Goal: Transaction & Acquisition: Purchase product/service

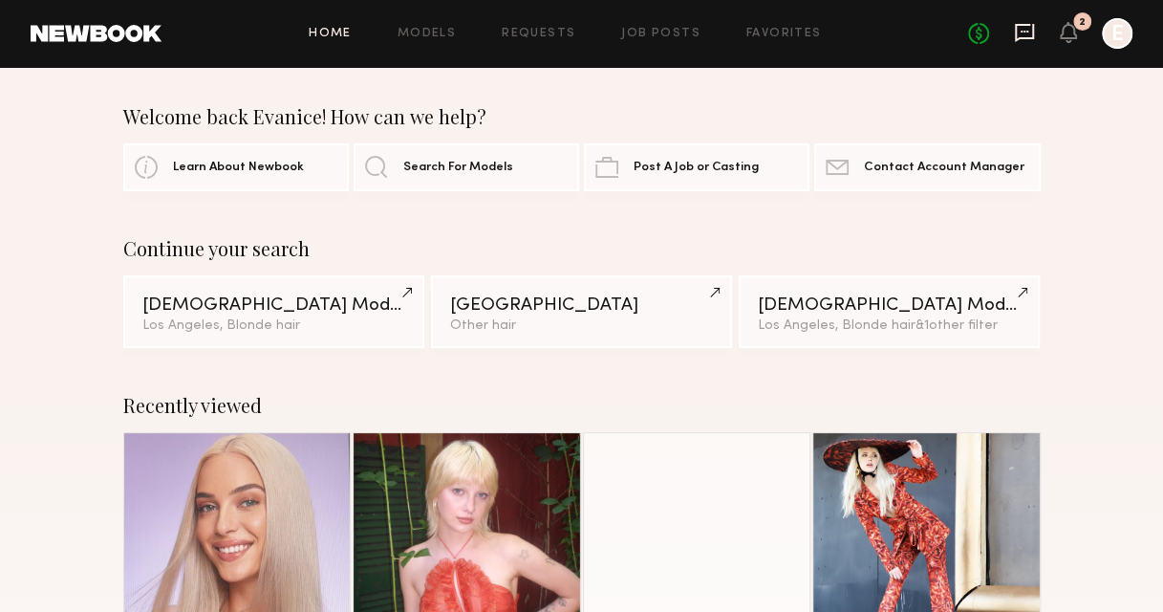
click at [1030, 27] on icon at bounding box center [1024, 32] width 21 height 21
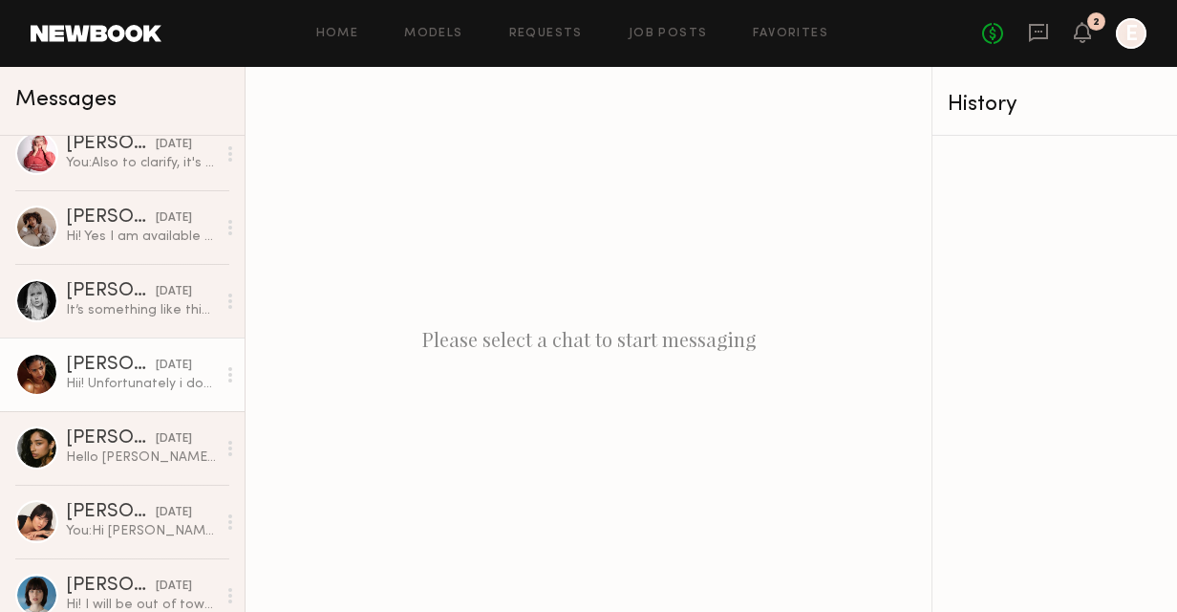
scroll to position [1033, 0]
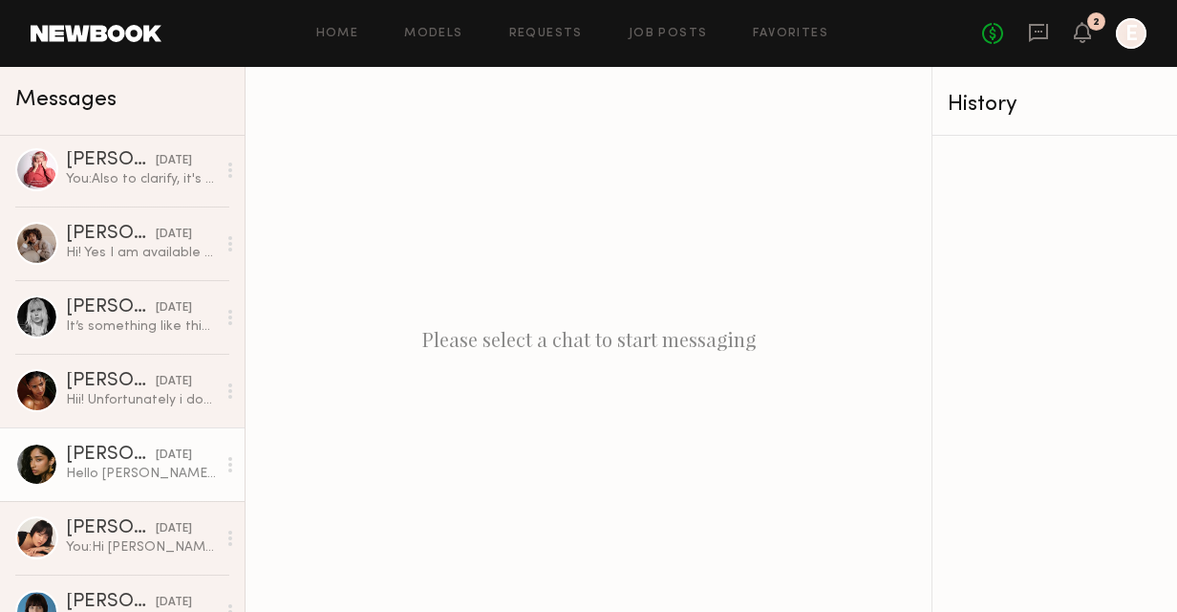
click at [96, 459] on div "[PERSON_NAME]" at bounding box center [111, 454] width 90 height 19
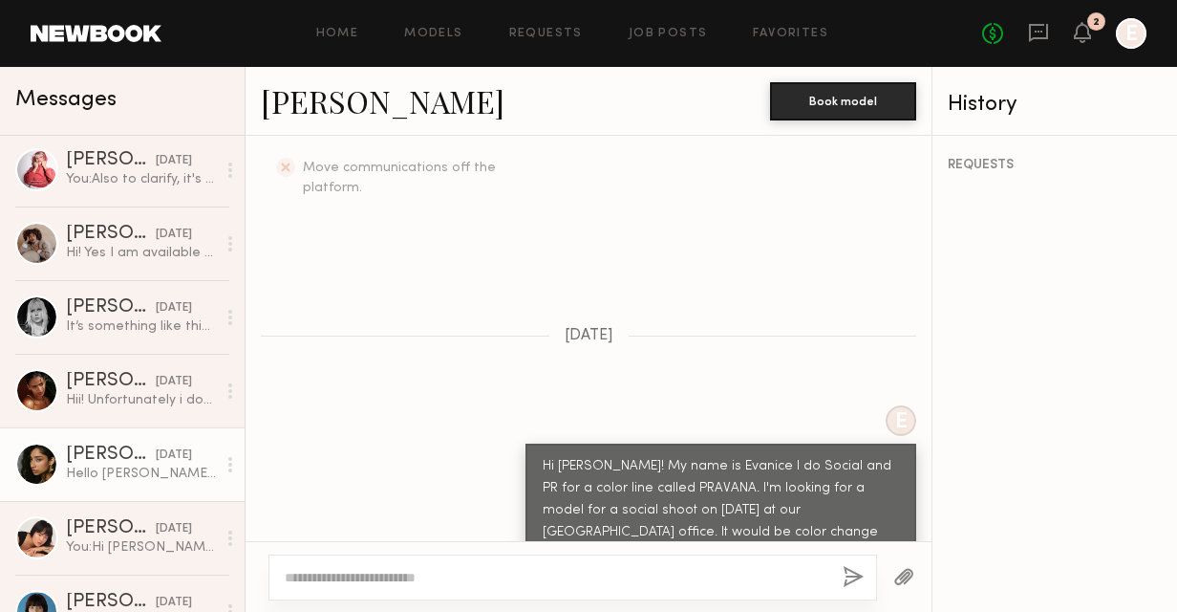
scroll to position [860, 0]
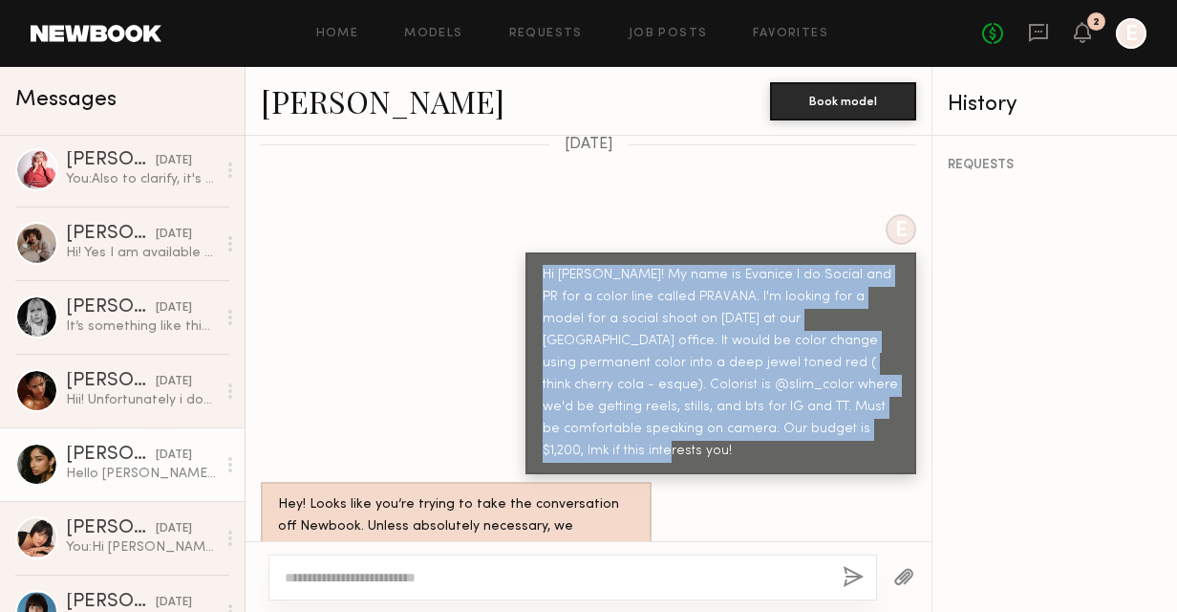
drag, startPoint x: 673, startPoint y: 374, endPoint x: 524, endPoint y: 227, distance: 209.5
click at [526, 252] on div "Hi [PERSON_NAME]! My name is Evanice I do Social and PR for a color line called…" at bounding box center [721, 363] width 391 height 222
drag, startPoint x: 524, startPoint y: 227, endPoint x: 570, endPoint y: 240, distance: 47.8
copy div "Hi [PERSON_NAME]! My name is Evanice I do Social and PR for a color line called…"
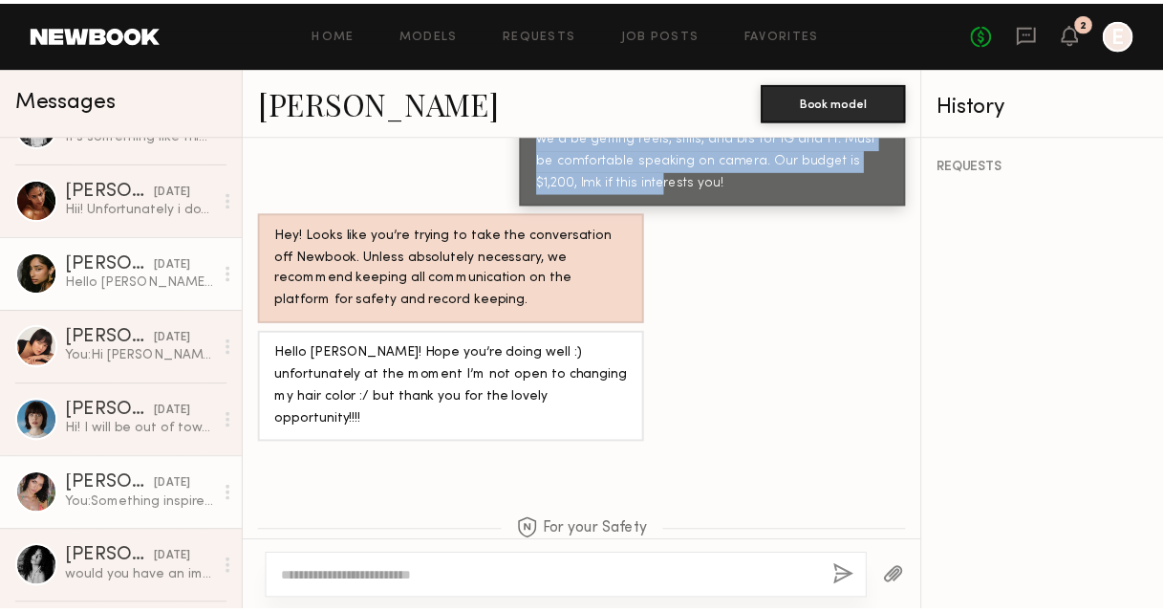
scroll to position [1511, 0]
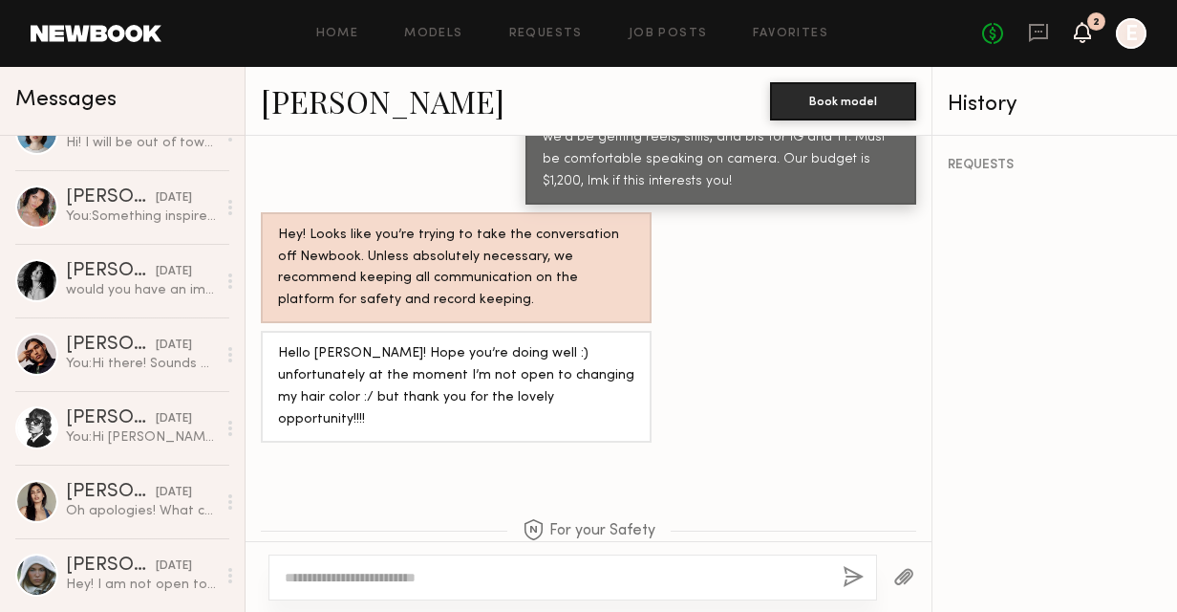
click at [1090, 32] on icon at bounding box center [1082, 31] width 15 height 13
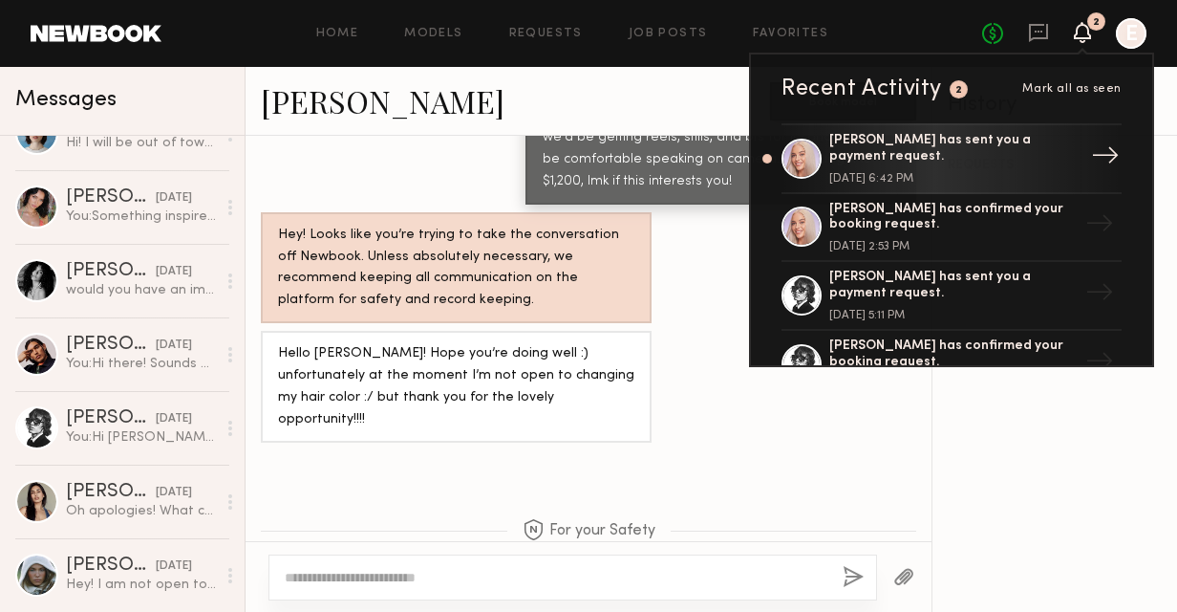
click at [881, 160] on div "[PERSON_NAME] has sent you a payment request." at bounding box center [954, 149] width 248 height 32
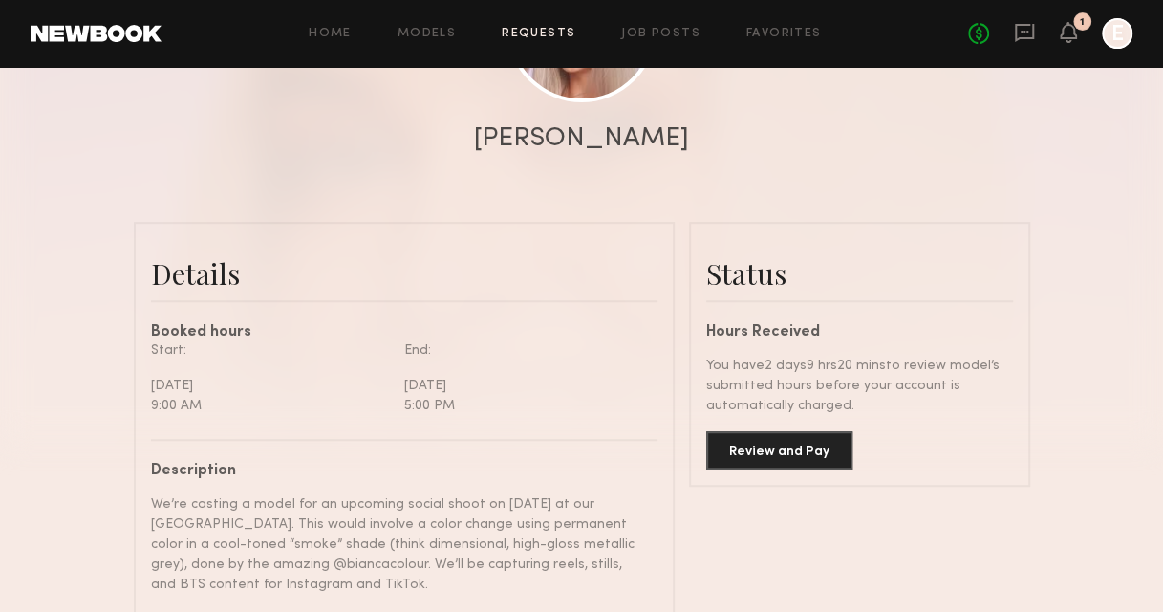
scroll to position [382, 0]
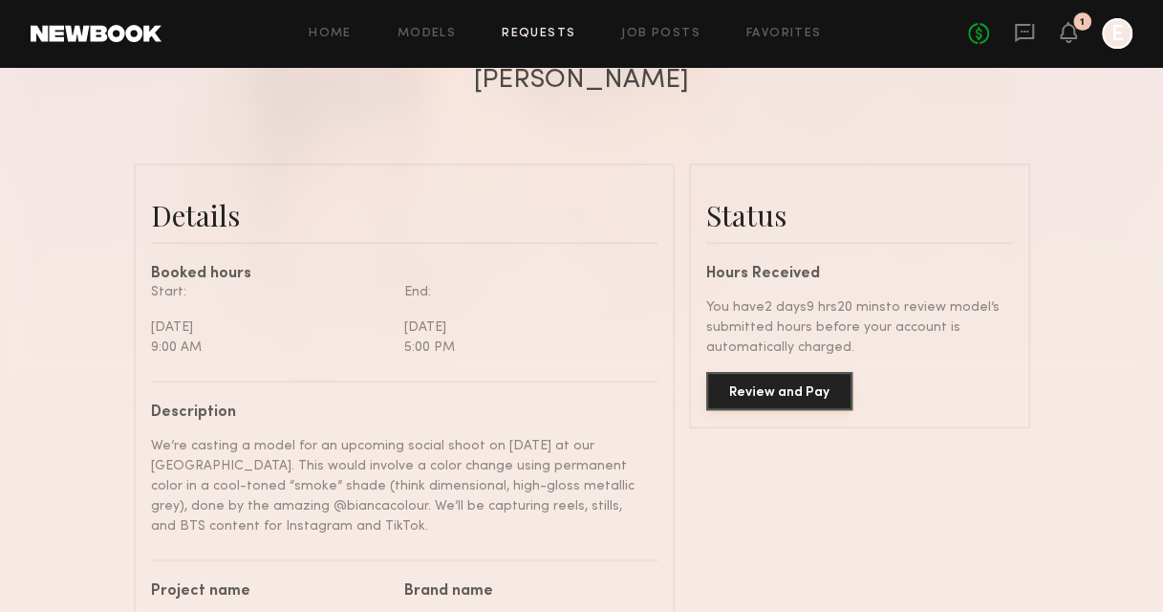
click at [773, 397] on button "Review and Pay" at bounding box center [779, 391] width 146 height 38
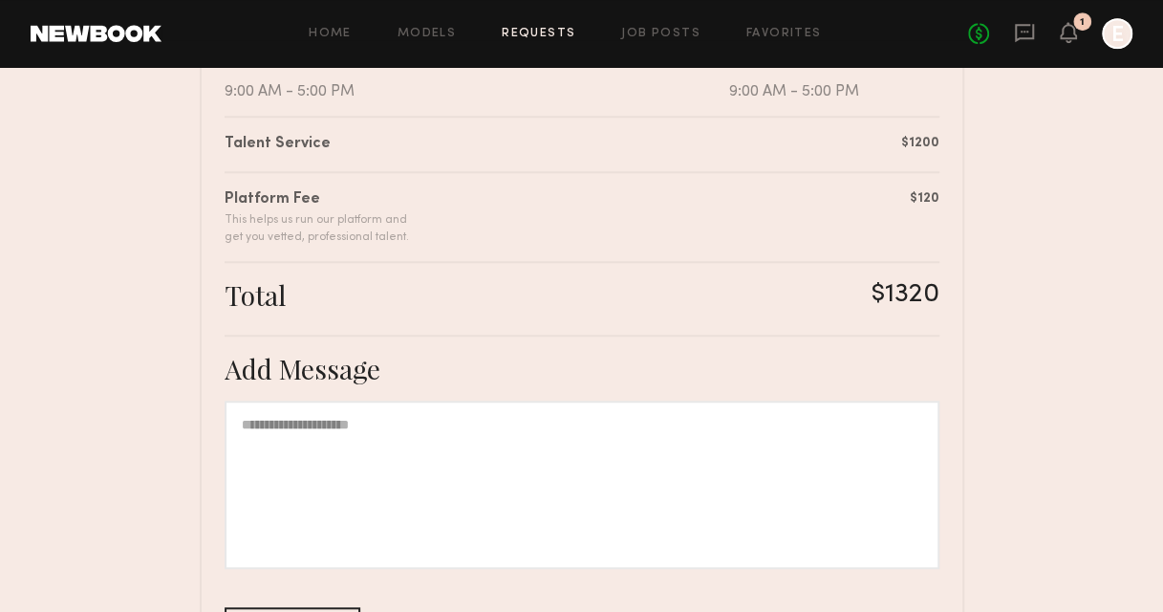
scroll to position [610, 0]
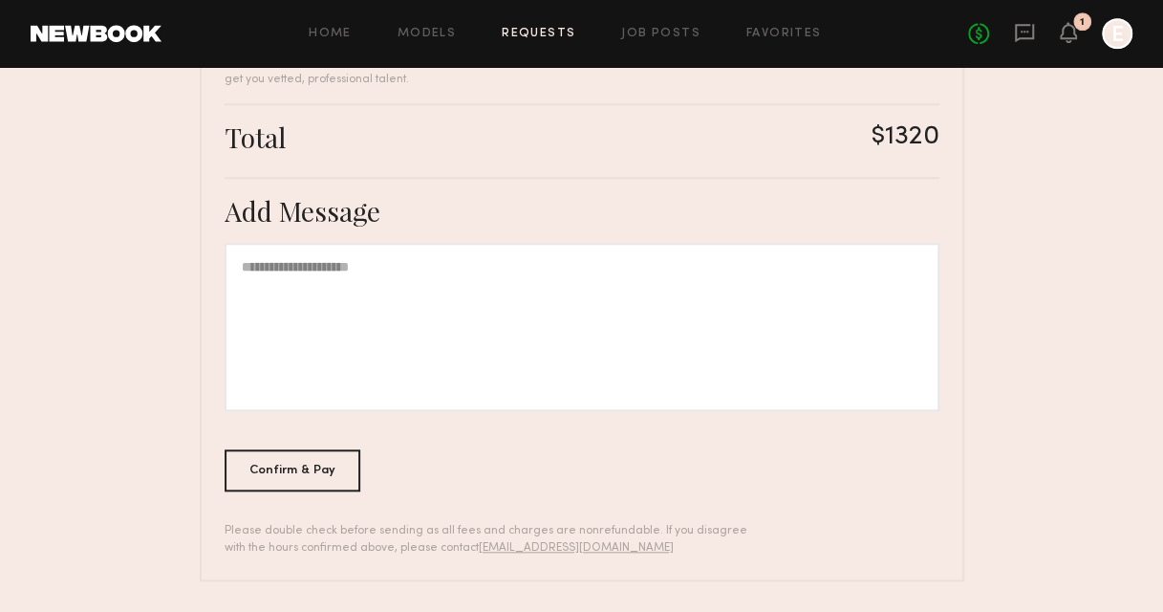
click at [400, 341] on div at bounding box center [582, 327] width 715 height 168
click at [296, 477] on div "Confirm & Pay" at bounding box center [293, 469] width 137 height 42
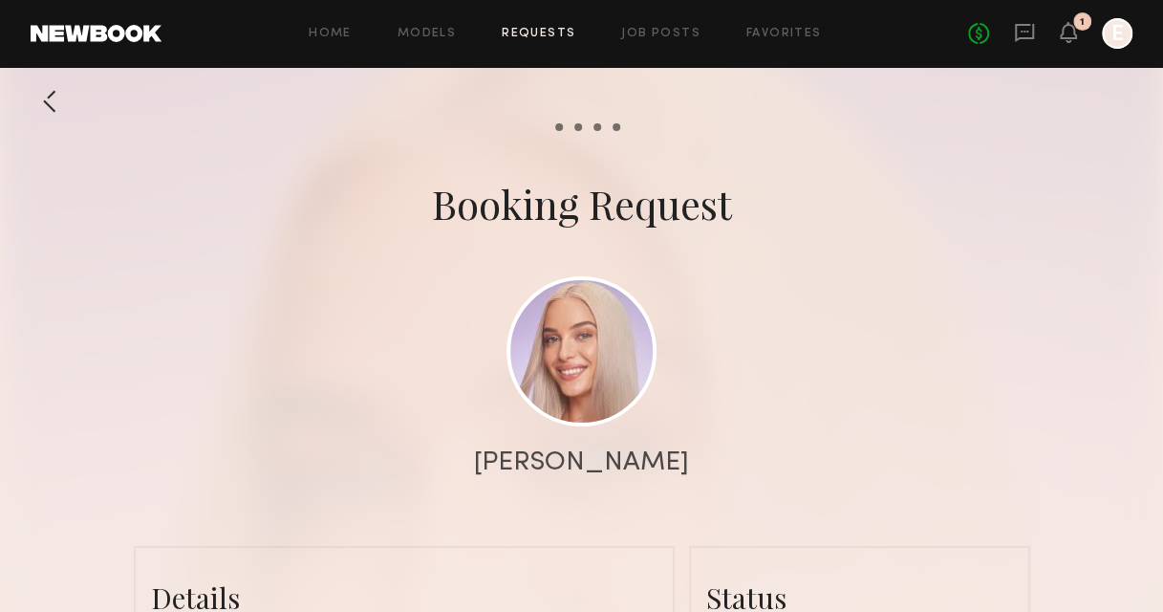
click at [1076, 34] on div "No fees up to $5,000 1 E" at bounding box center [1050, 33] width 164 height 31
click at [1057, 31] on div "No fees up to $5,000 1 E" at bounding box center [1050, 33] width 164 height 31
click at [1073, 36] on icon at bounding box center [1068, 31] width 15 height 13
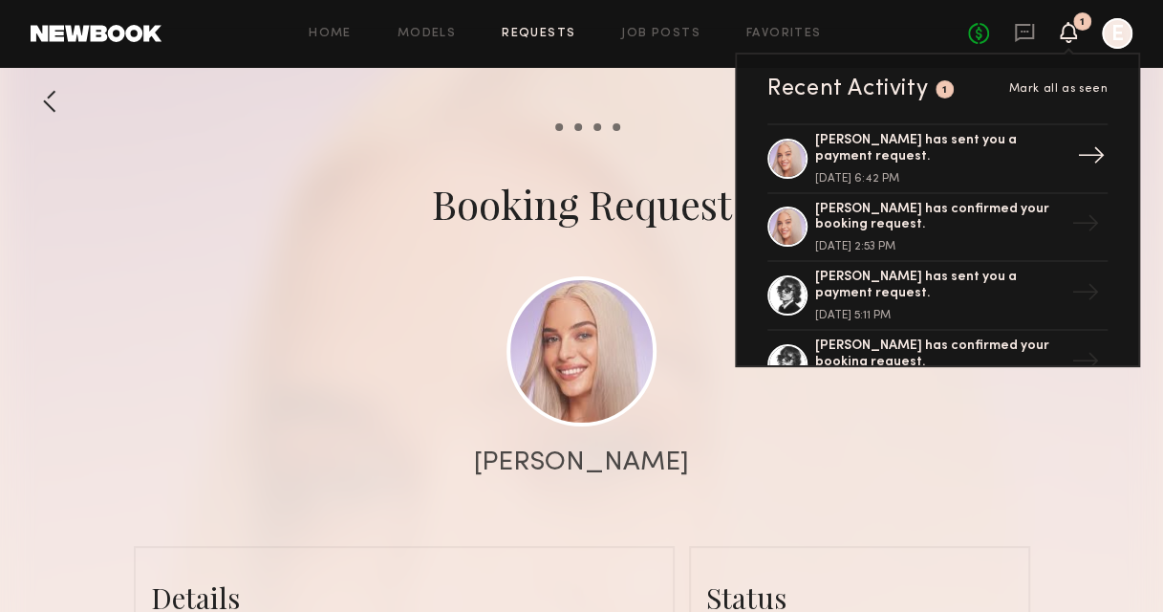
click at [937, 162] on div "[PERSON_NAME] has sent you a payment request." at bounding box center [939, 149] width 248 height 32
